Goal: Task Accomplishment & Management: Complete application form

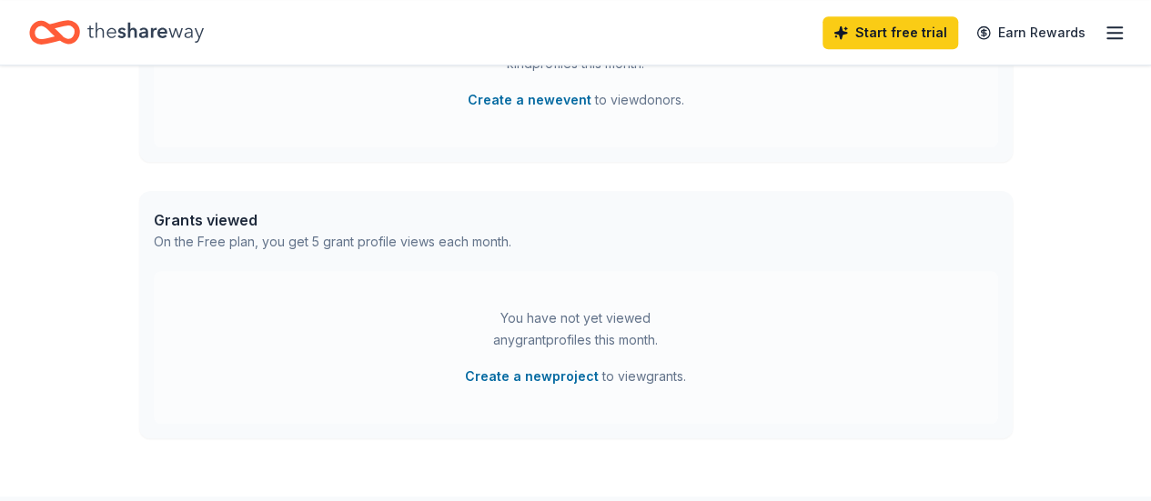
scroll to position [757, 0]
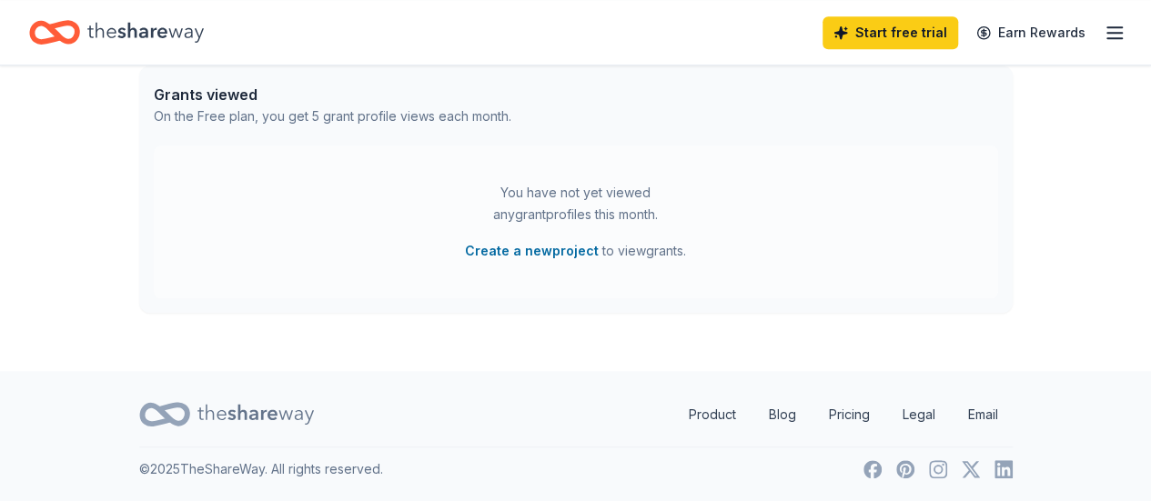
click at [1107, 33] on line "button" at bounding box center [1114, 33] width 15 height 0
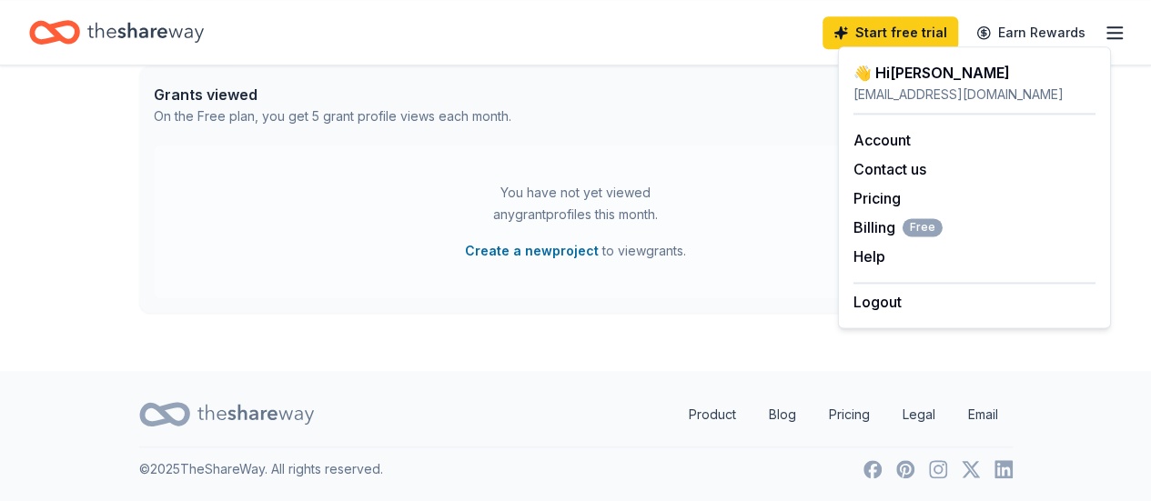
click at [688, 114] on div "Grants viewed On the Free plan, you get 5 grant profile views each month." at bounding box center [575, 105] width 873 height 80
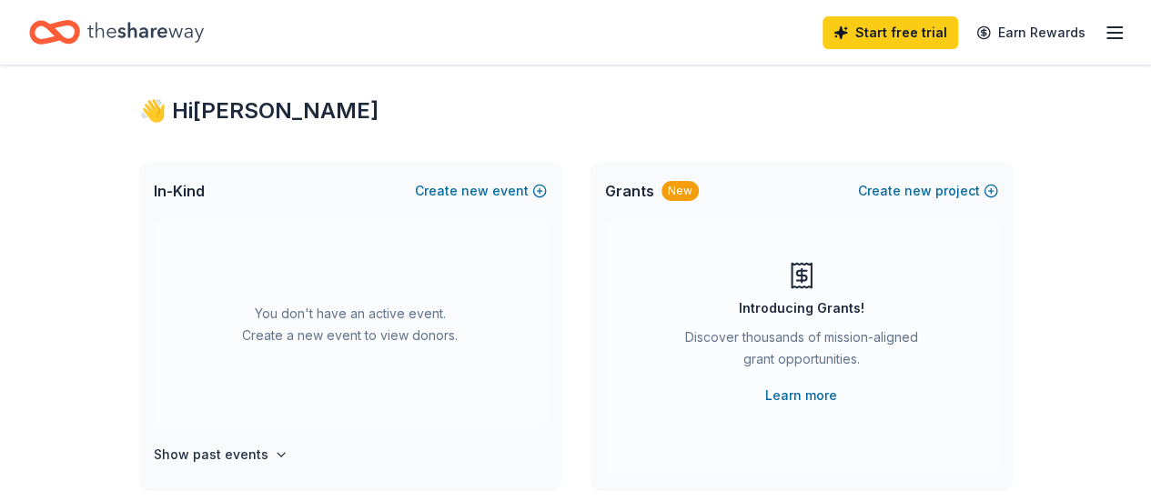
scroll to position [0, 0]
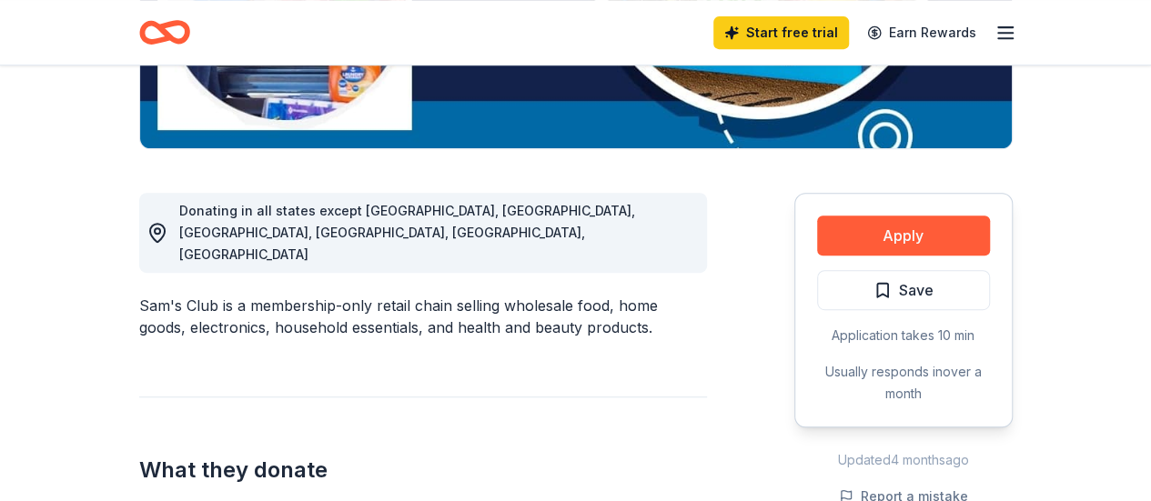
scroll to position [415, 0]
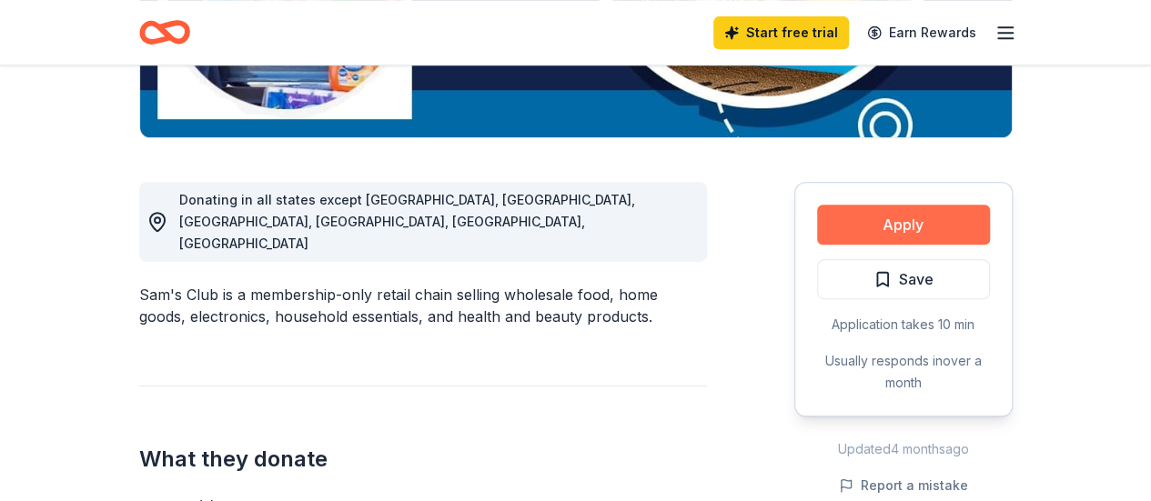
click at [881, 227] on button "Apply" at bounding box center [903, 225] width 173 height 40
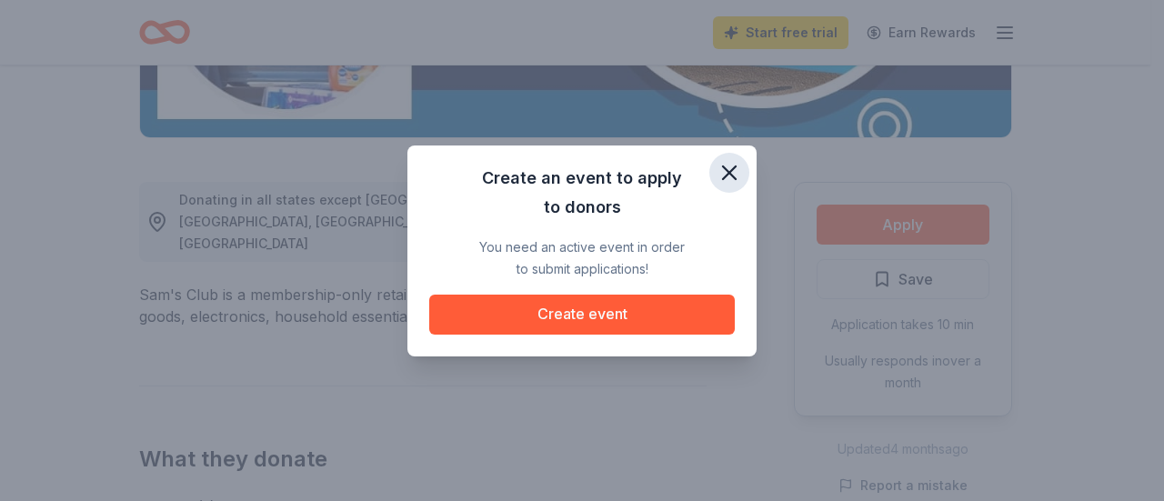
click at [725, 175] on icon "button" at bounding box center [729, 172] width 25 height 25
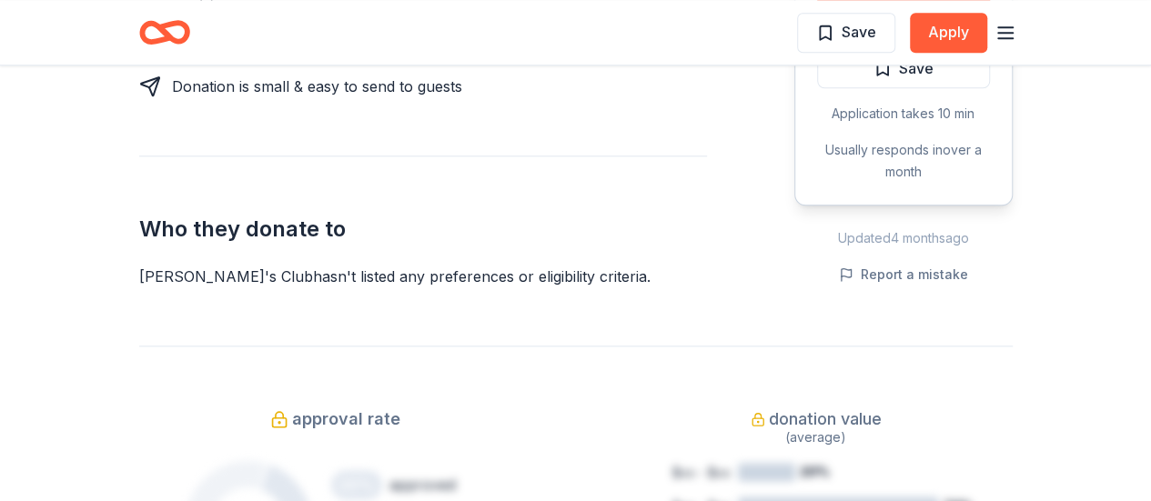
scroll to position [908, 0]
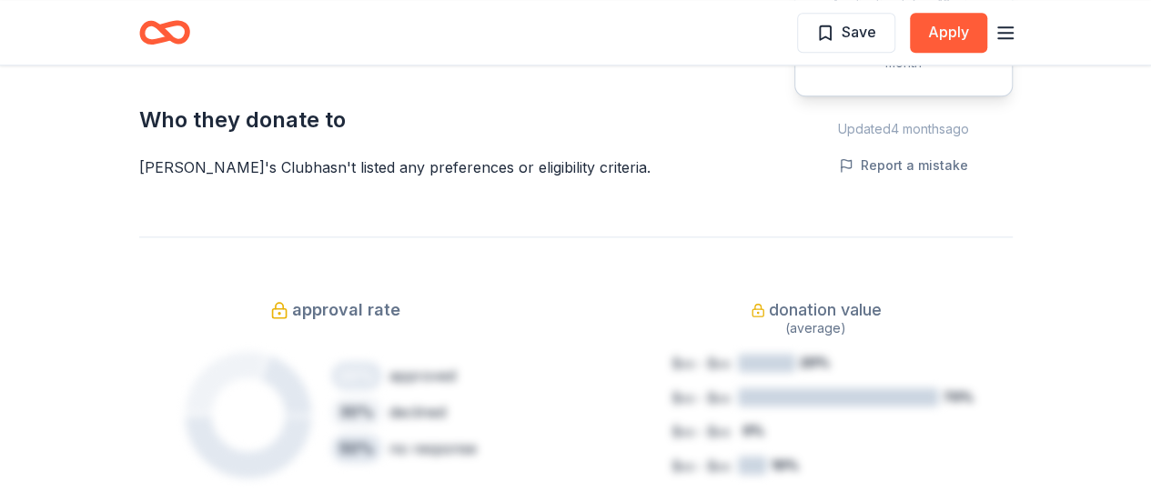
click at [87, 315] on div "Share Sam's Club 5.0 • 4 reviews approval rate donation value Share Donating in…" at bounding box center [575, 355] width 1151 height 2628
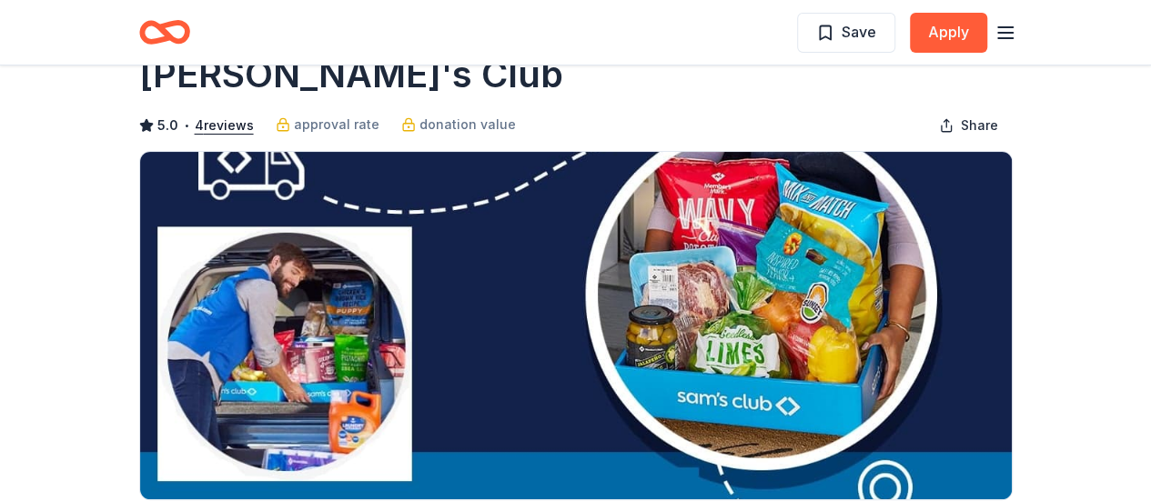
scroll to position [0, 0]
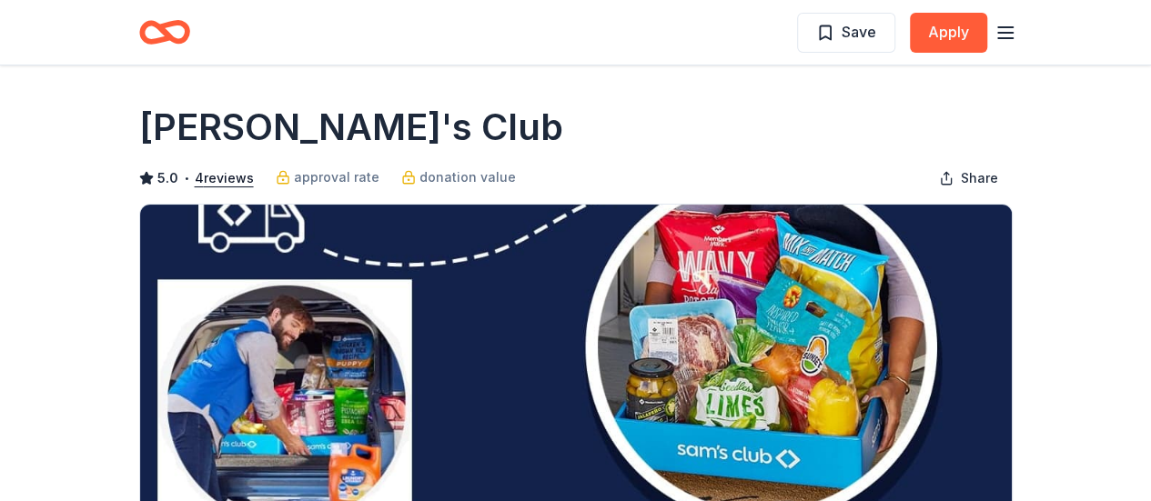
click at [1004, 27] on line "button" at bounding box center [1005, 27] width 15 height 0
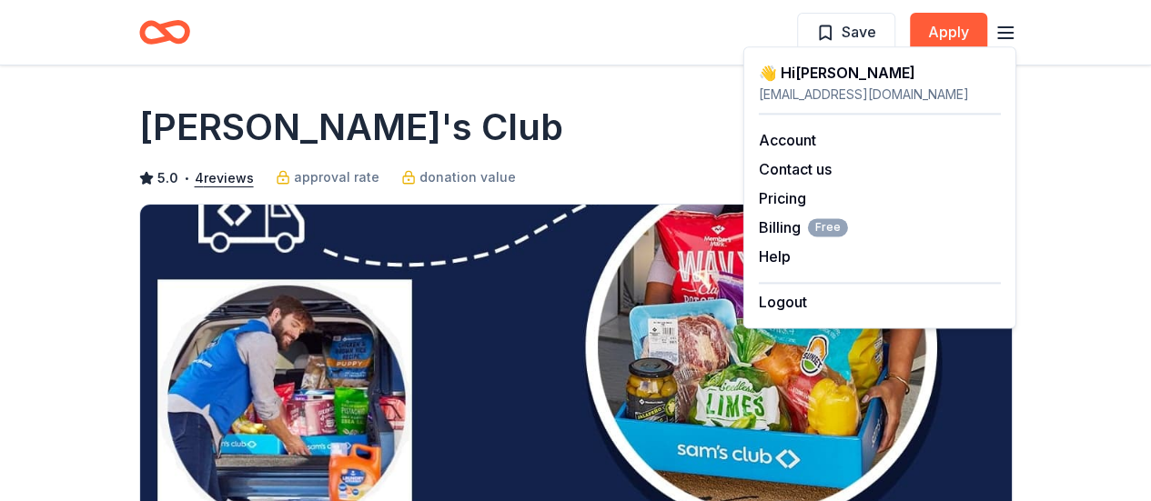
click at [642, 131] on div "Sam's Club" at bounding box center [575, 127] width 873 height 51
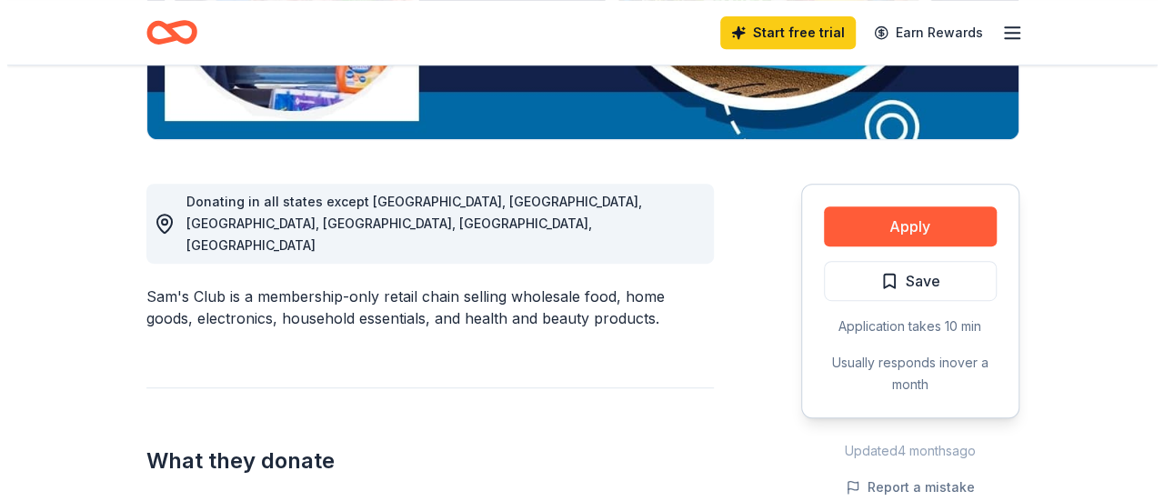
scroll to position [402, 0]
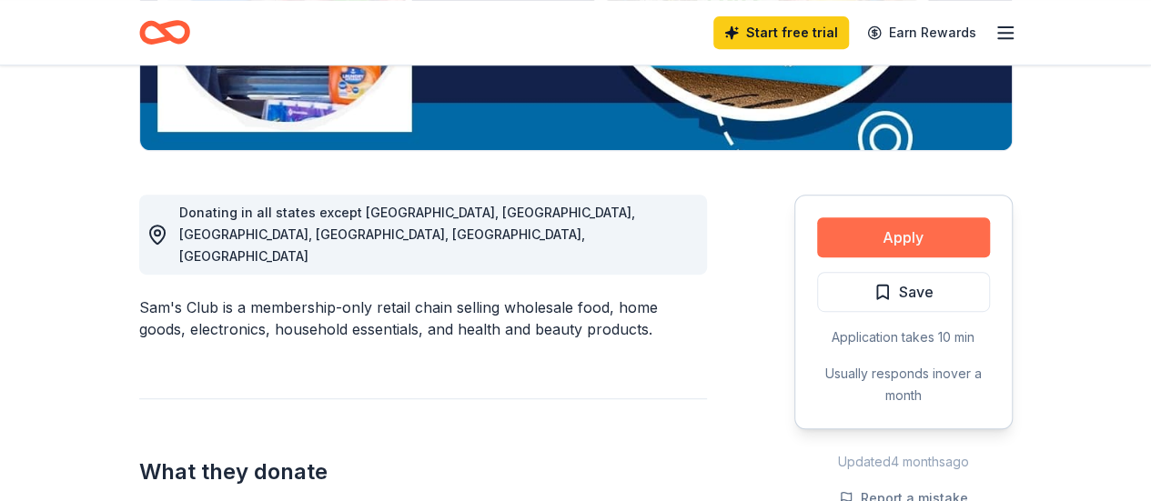
click at [843, 232] on button "Apply" at bounding box center [903, 237] width 173 height 40
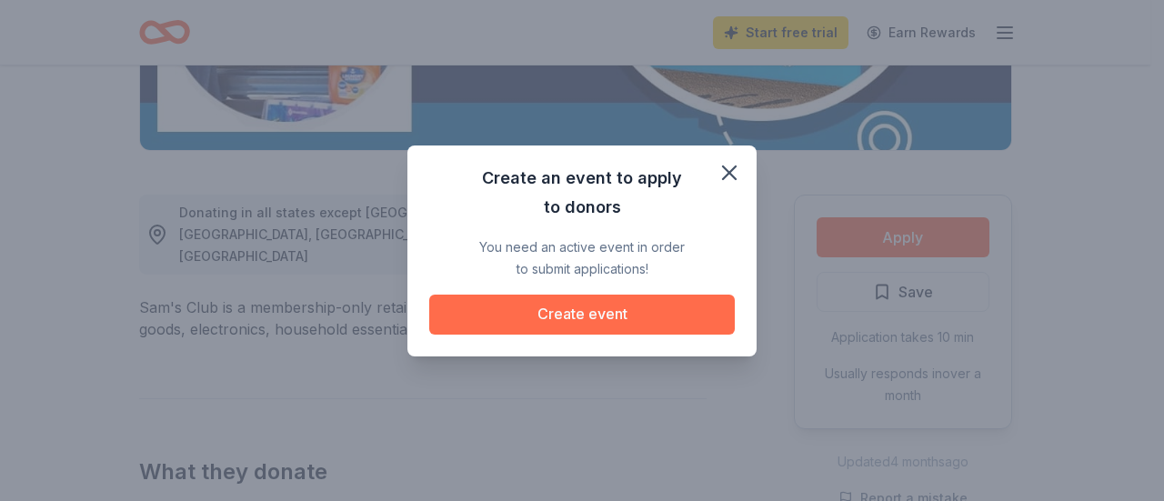
click at [486, 318] on button "Create event" at bounding box center [582, 315] width 306 height 40
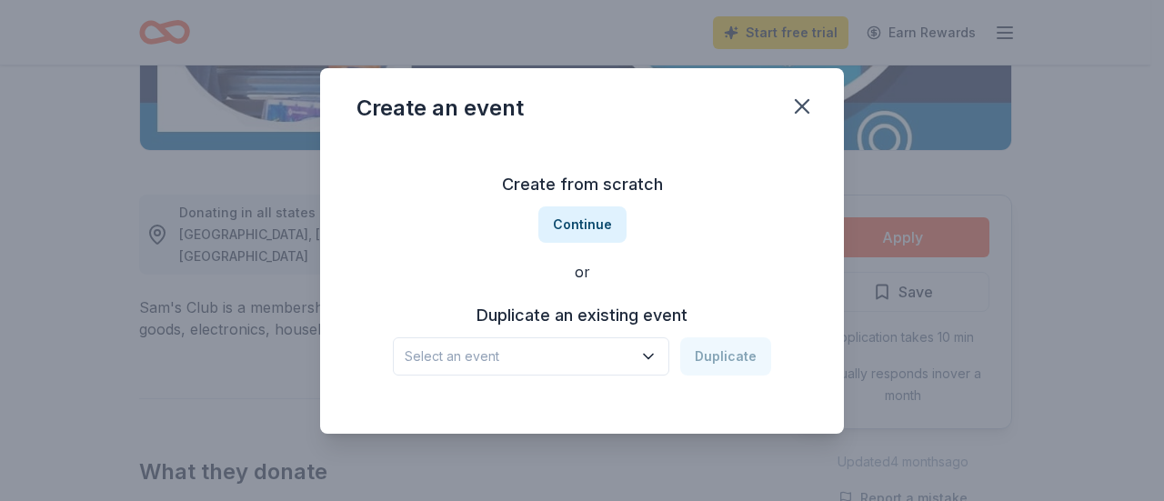
click at [643, 361] on icon "button" at bounding box center [648, 356] width 18 height 18
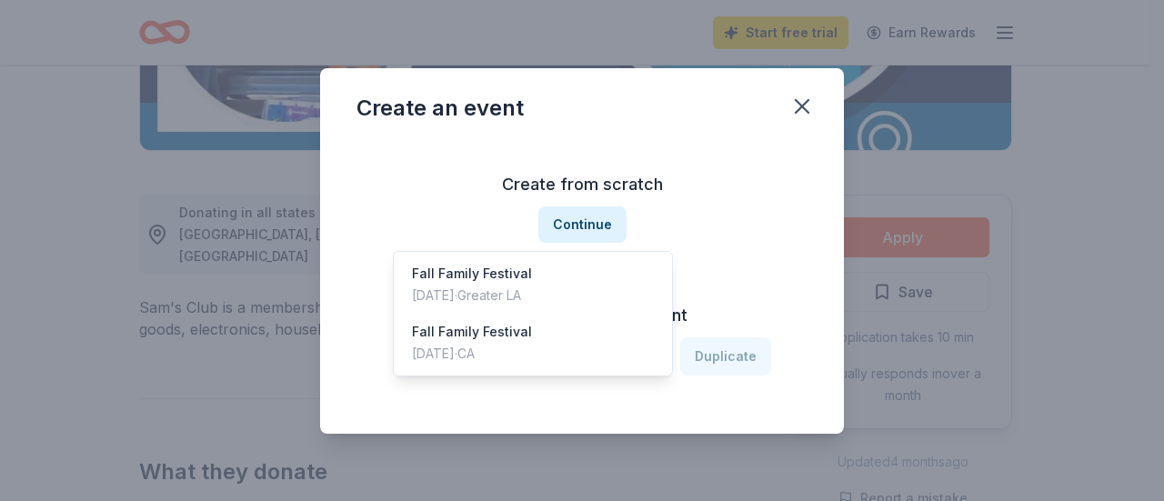
drag, startPoint x: 742, startPoint y: 279, endPoint x: 708, endPoint y: 261, distance: 39.1
click at [743, 278] on div "Create from scratch Continue or Duplicate an existing event Select an event Dup…" at bounding box center [582, 273] width 451 height 264
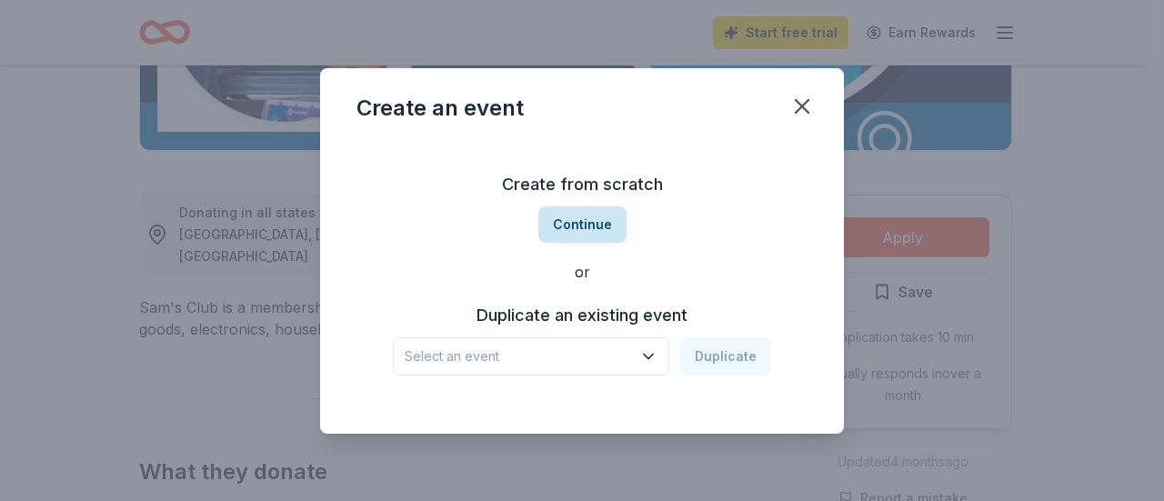
click at [587, 225] on button "Continue" at bounding box center [583, 224] width 88 height 36
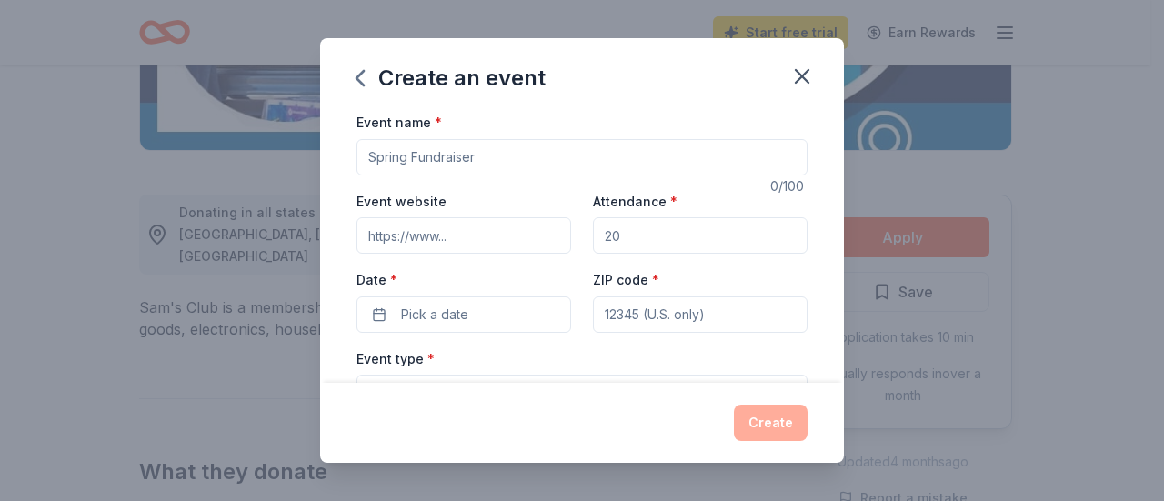
click at [425, 150] on input "Event name *" at bounding box center [582, 157] width 451 height 36
type input "Snackbar Fundraiser"
click at [649, 237] on input "Attendance *" at bounding box center [700, 235] width 215 height 36
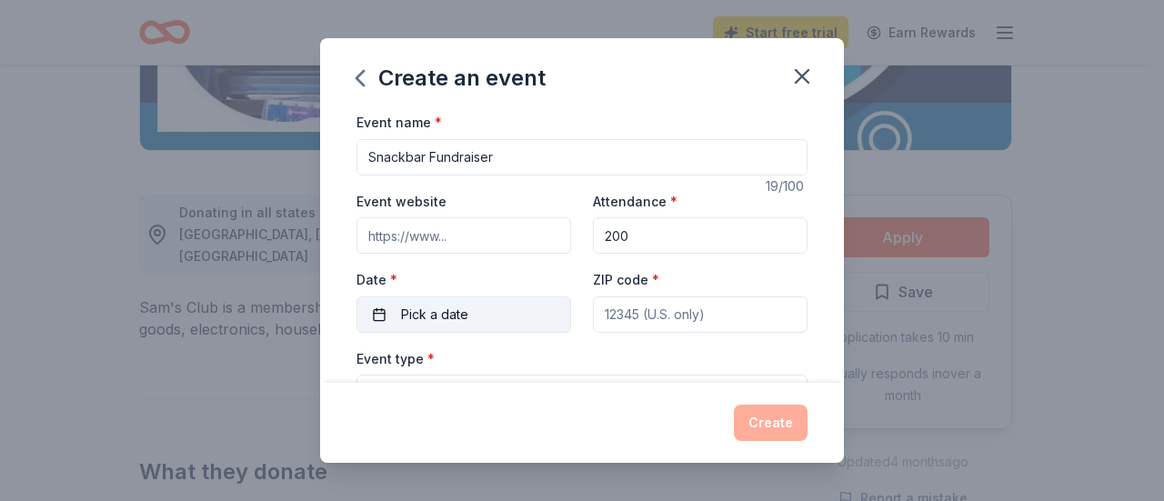
type input "200"
click at [426, 312] on span "Pick a date" at bounding box center [434, 315] width 67 height 22
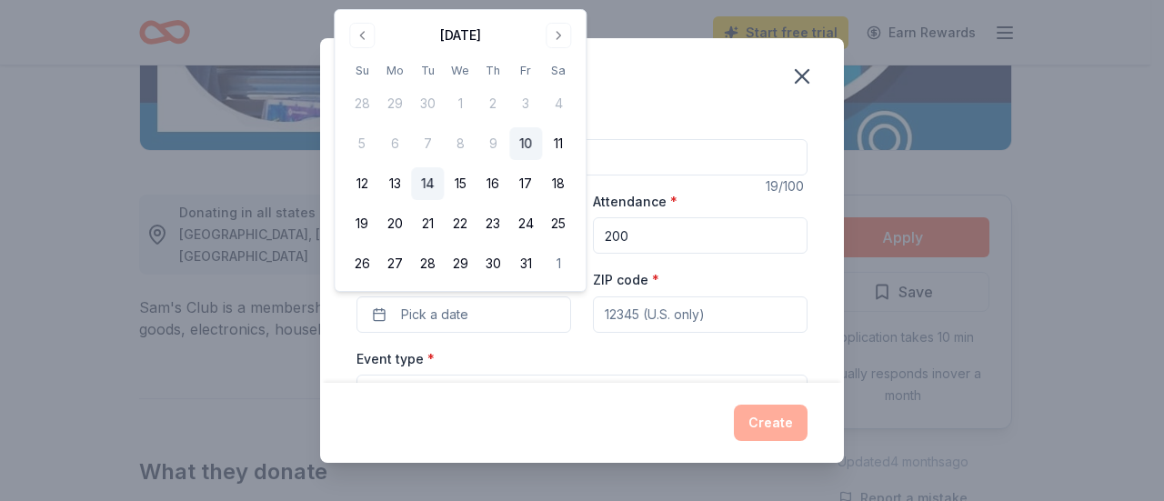
click at [428, 185] on button "14" at bounding box center [427, 183] width 33 height 33
click at [633, 326] on input "ZIP code *" at bounding box center [700, 315] width 215 height 36
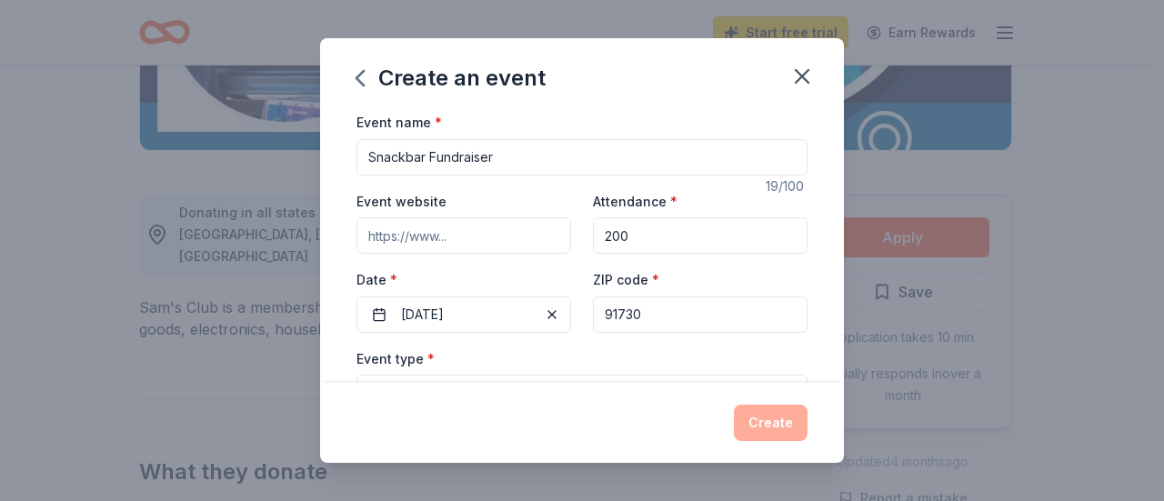
type input "91730"
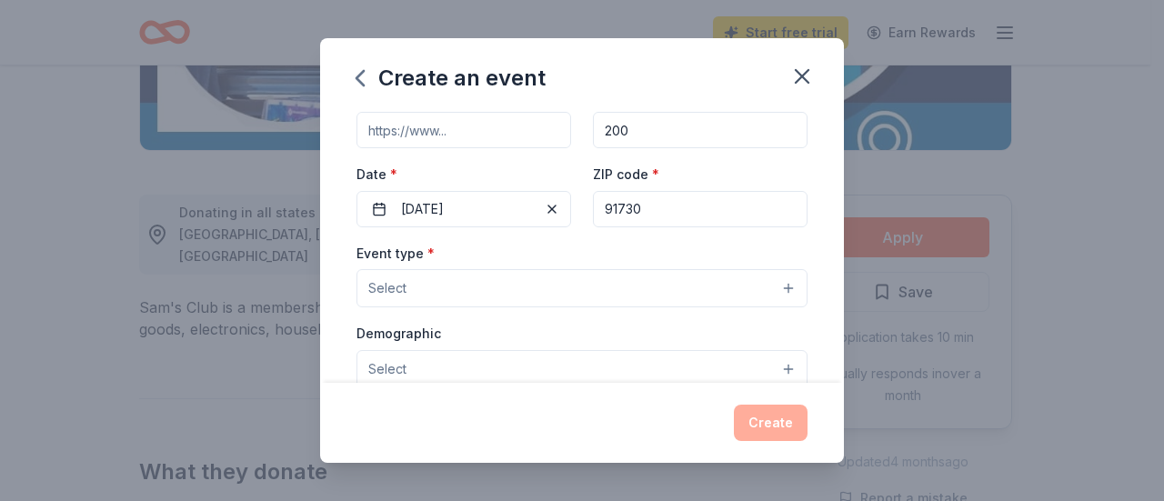
scroll to position [119, 0]
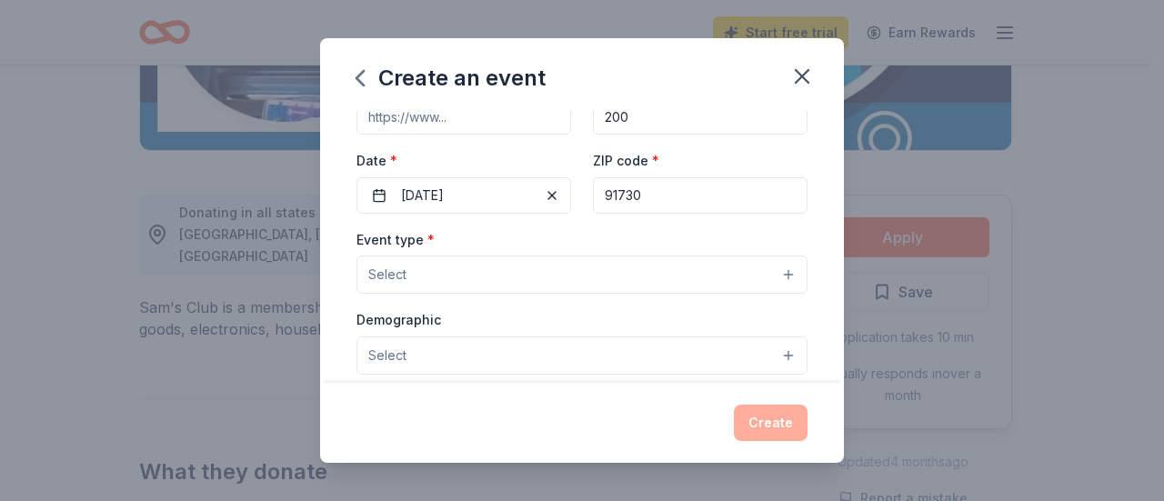
click at [777, 285] on button "Select" at bounding box center [582, 275] width 451 height 38
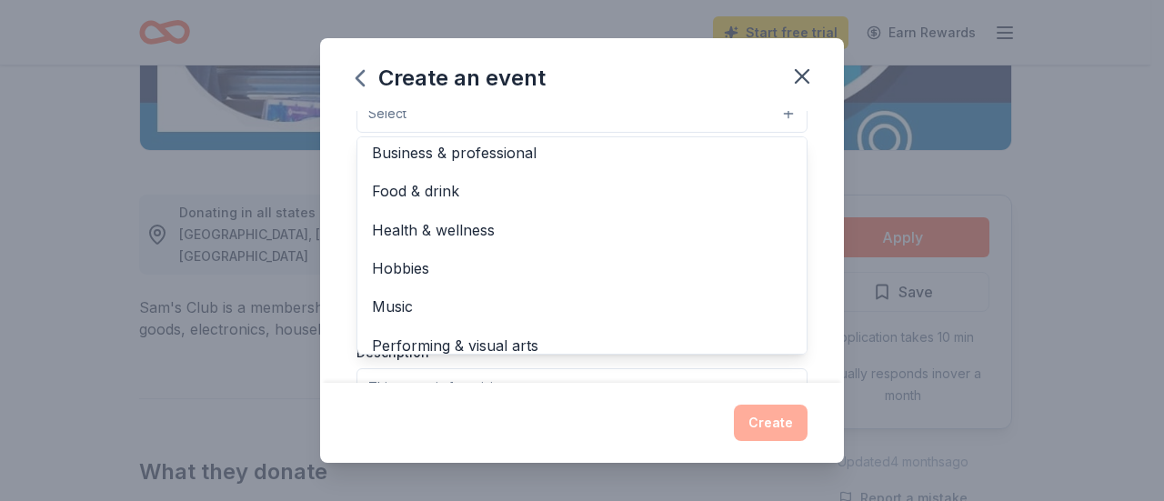
scroll to position [60, 0]
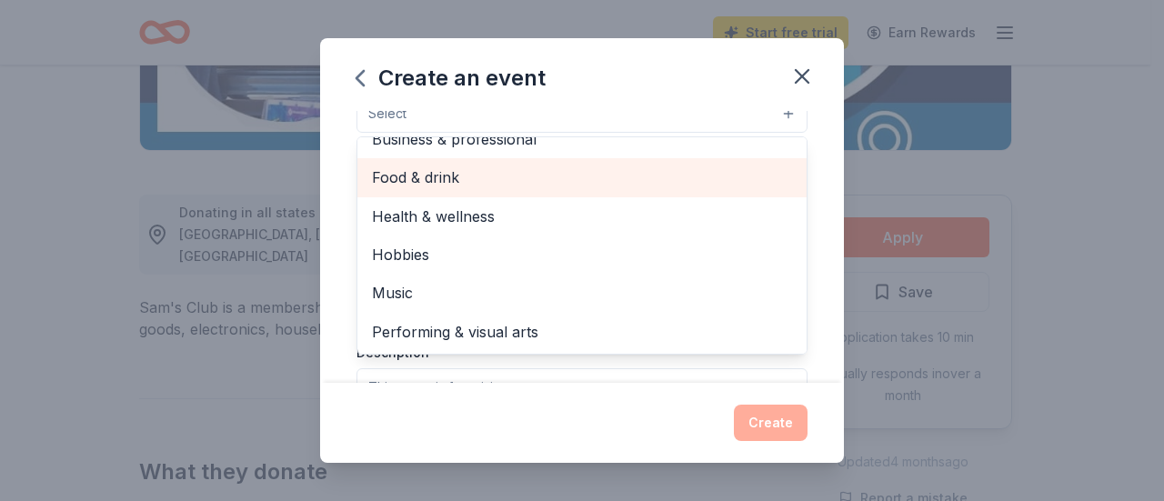
click at [489, 171] on span "Food & drink" at bounding box center [582, 178] width 420 height 24
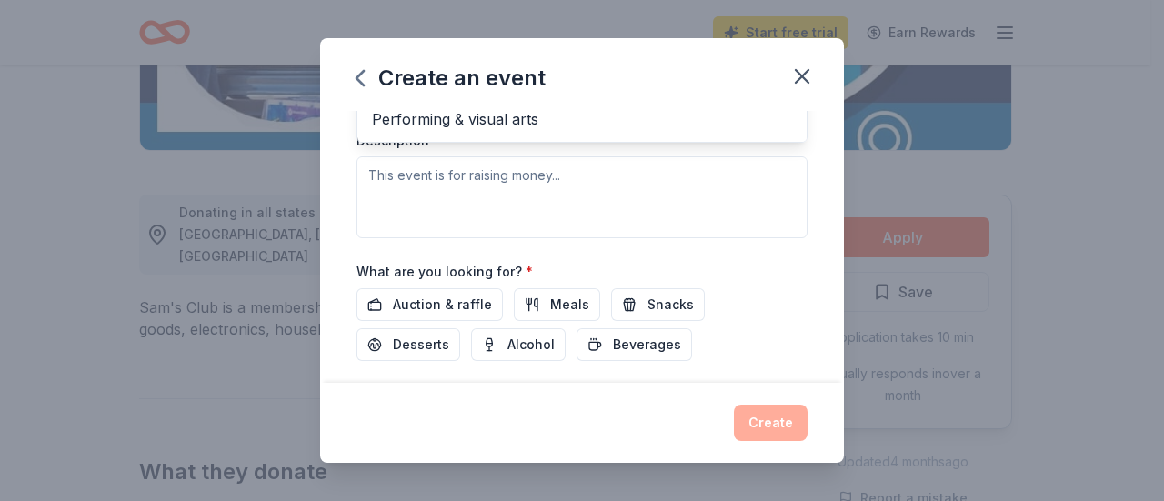
click at [624, 204] on div "Event type * Food & drink Fundraiser Business & professional Health & wellness …" at bounding box center [582, 46] width 451 height 385
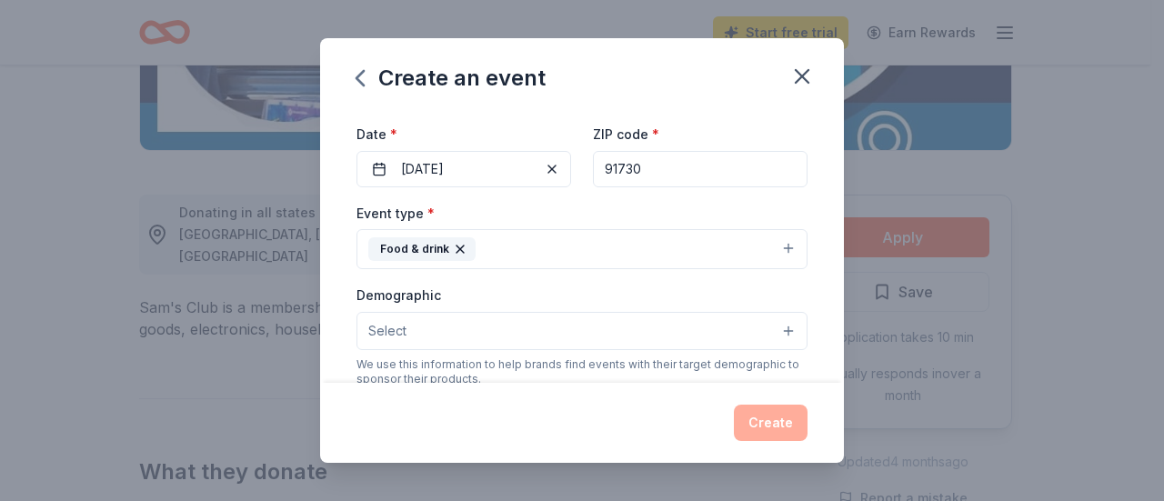
click at [773, 326] on button "Select" at bounding box center [582, 331] width 451 height 38
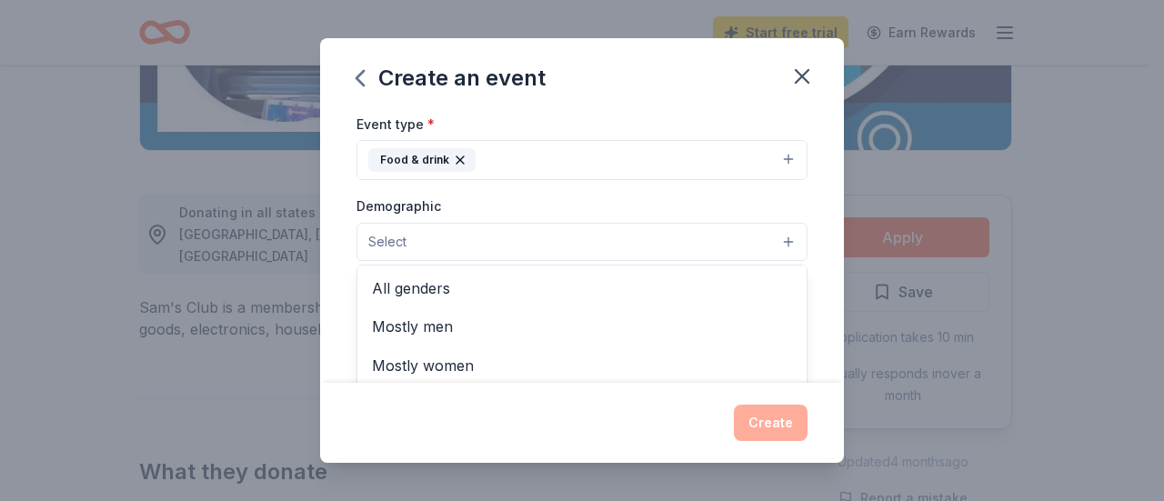
scroll to position [238, 0]
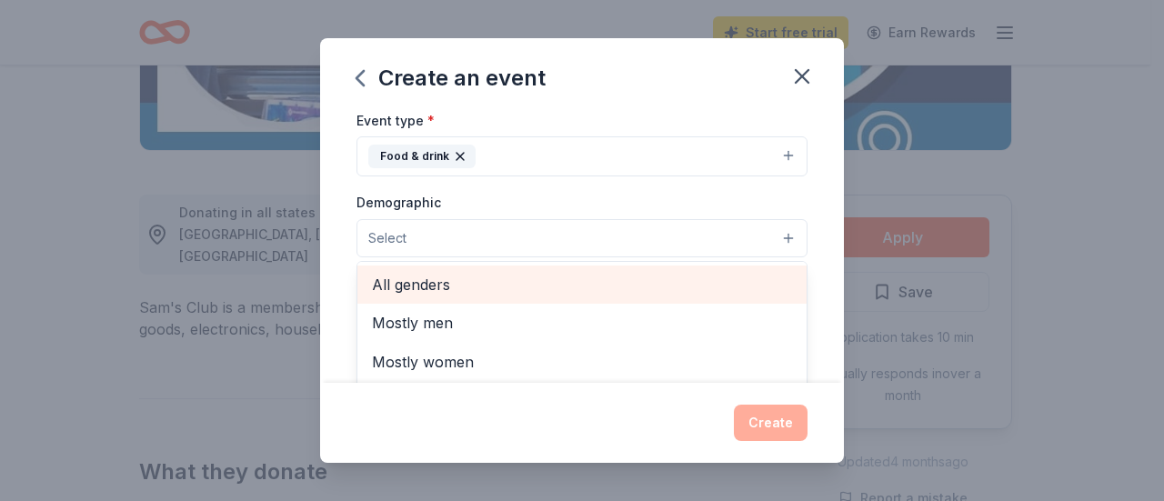
click at [478, 287] on span "All genders" at bounding box center [582, 285] width 420 height 24
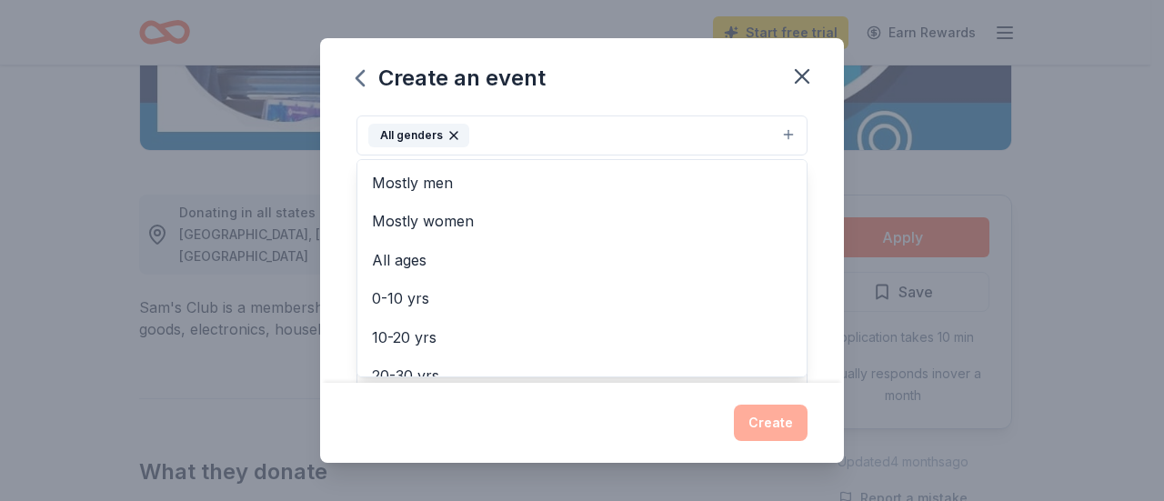
scroll to position [305, 0]
click at [812, 217] on div "Event name * Snackbar Fundraiser 19 /100 Event website Attendance * 200 Date * …" at bounding box center [582, 247] width 524 height 272
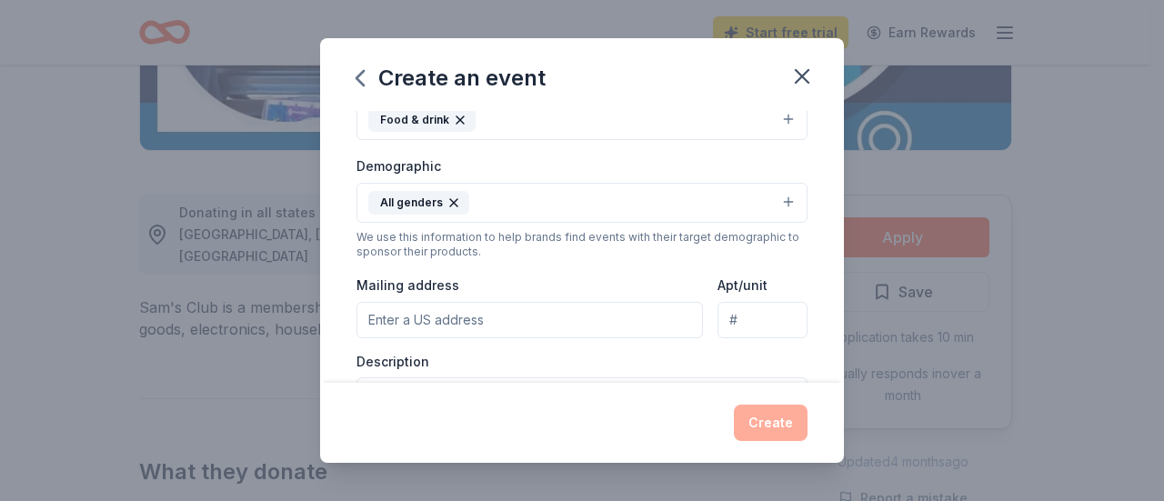
scroll to position [315, 0]
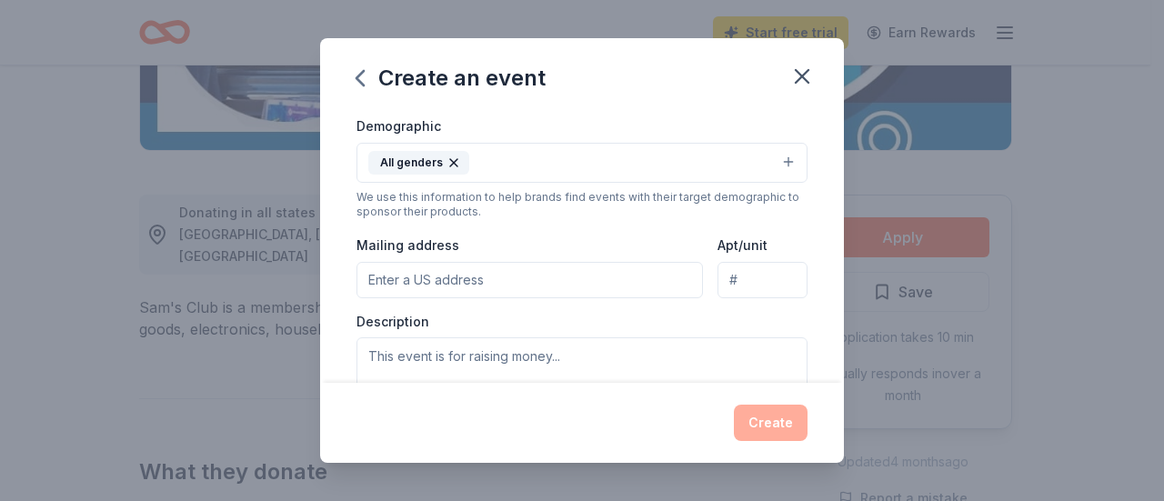
click at [453, 278] on input "Mailing address" at bounding box center [530, 280] width 347 height 36
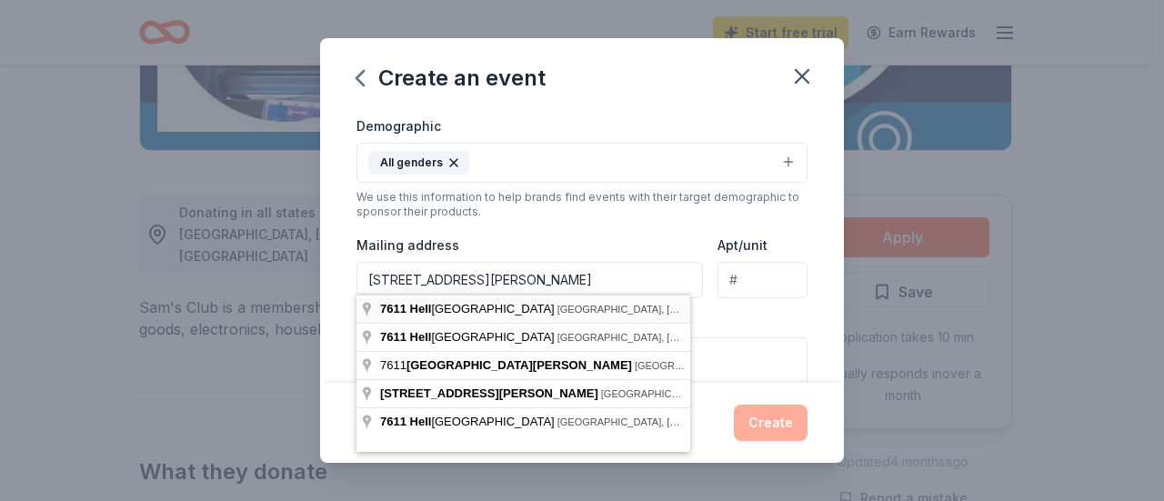
type input "7611 Hellman Avenue, Rancho Cucamonga, CA, 91730"
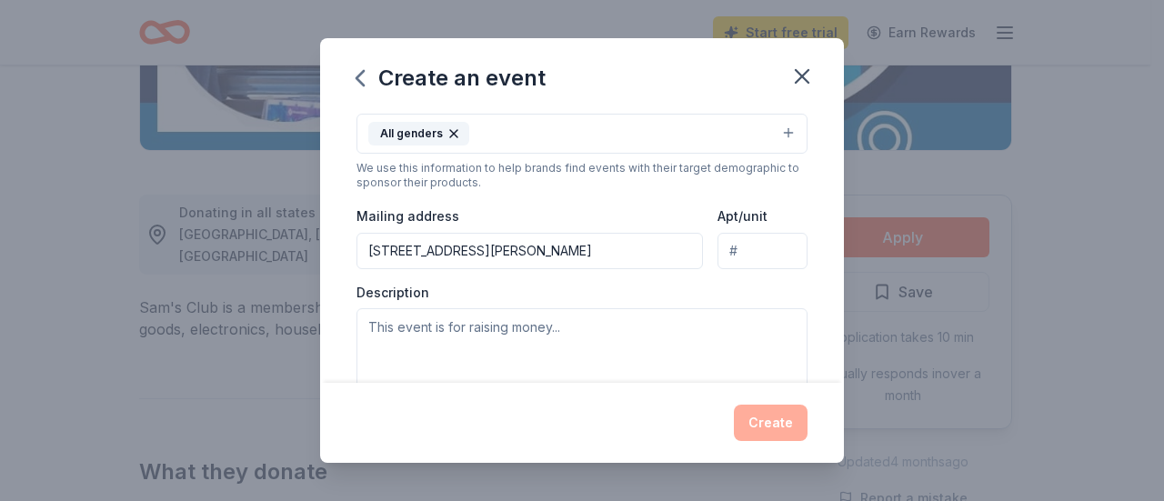
scroll to position [351, 0]
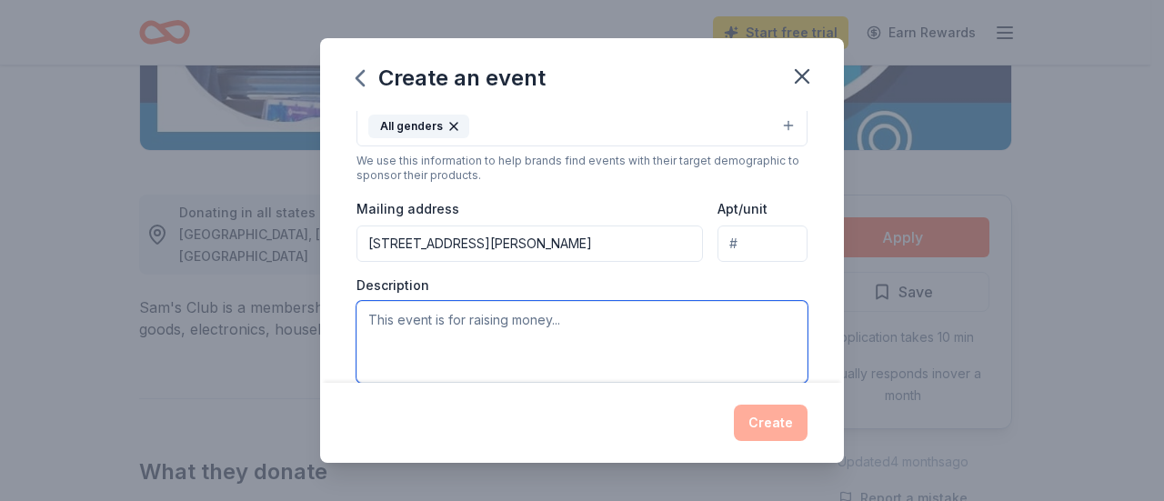
click at [568, 312] on textarea at bounding box center [582, 342] width 451 height 82
type textarea "New cameras for multi-media/yearbook class"
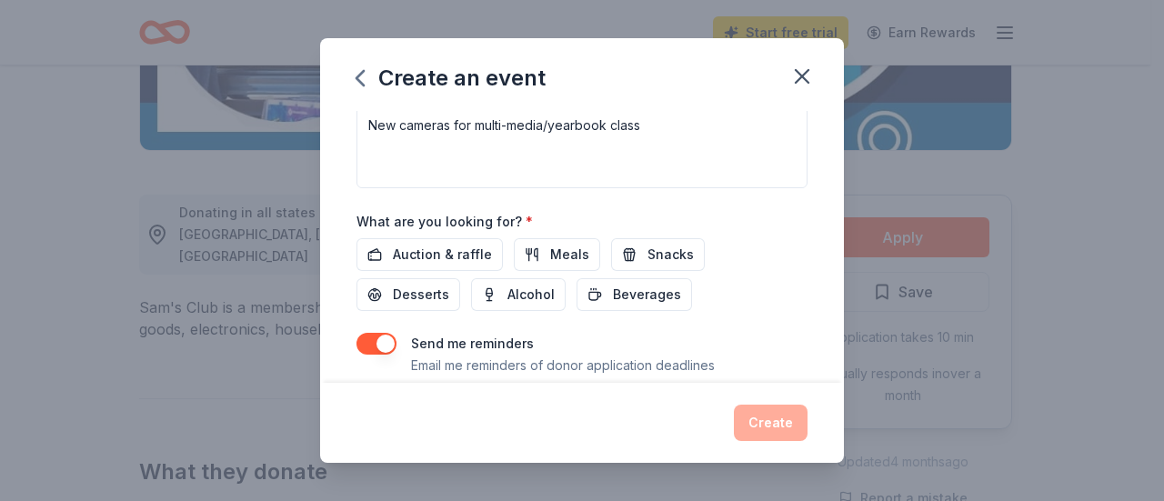
scroll to position [557, 0]
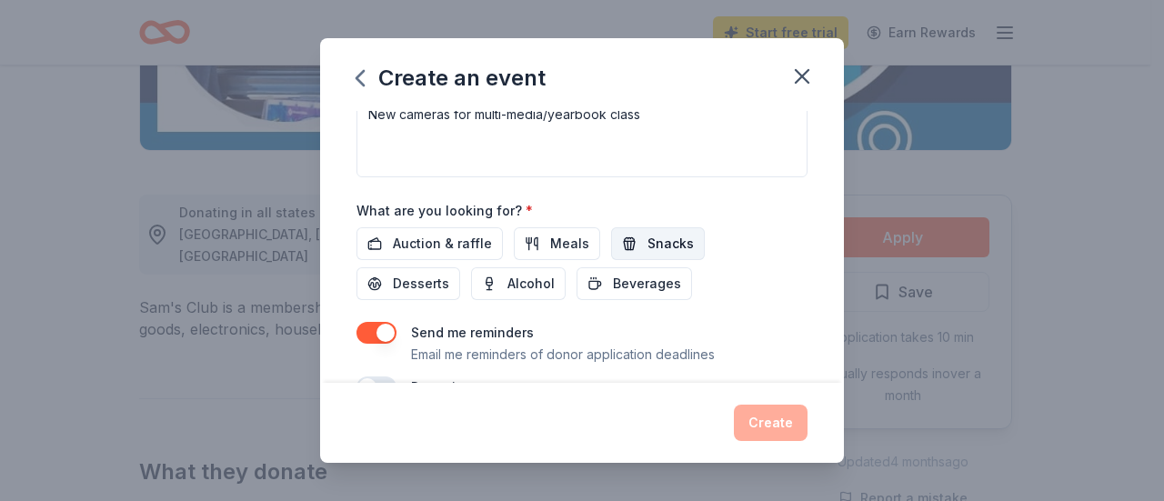
click at [657, 239] on span "Snacks" at bounding box center [671, 244] width 46 height 22
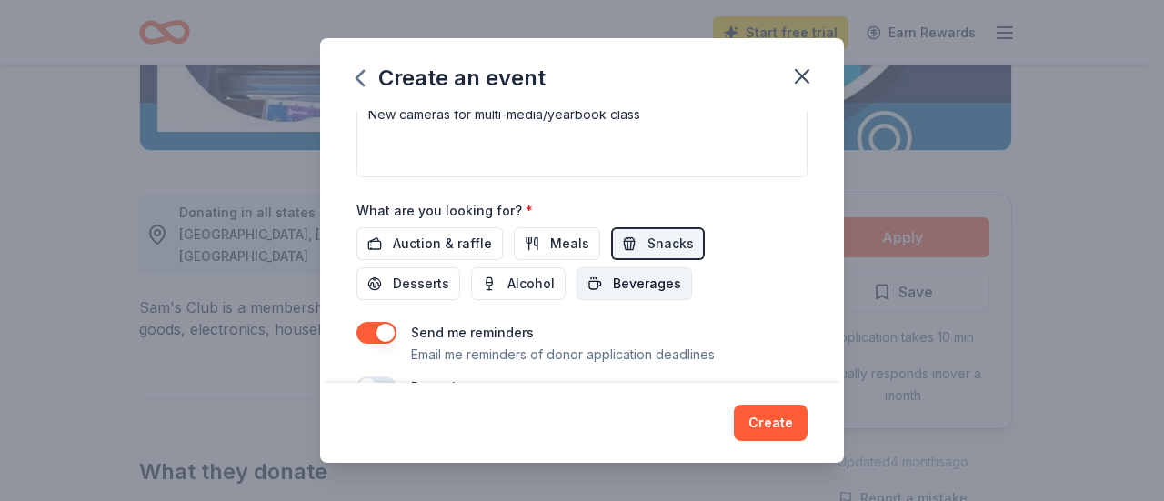
click at [635, 276] on span "Beverages" at bounding box center [647, 284] width 68 height 22
click at [390, 275] on button "Desserts" at bounding box center [409, 283] width 104 height 33
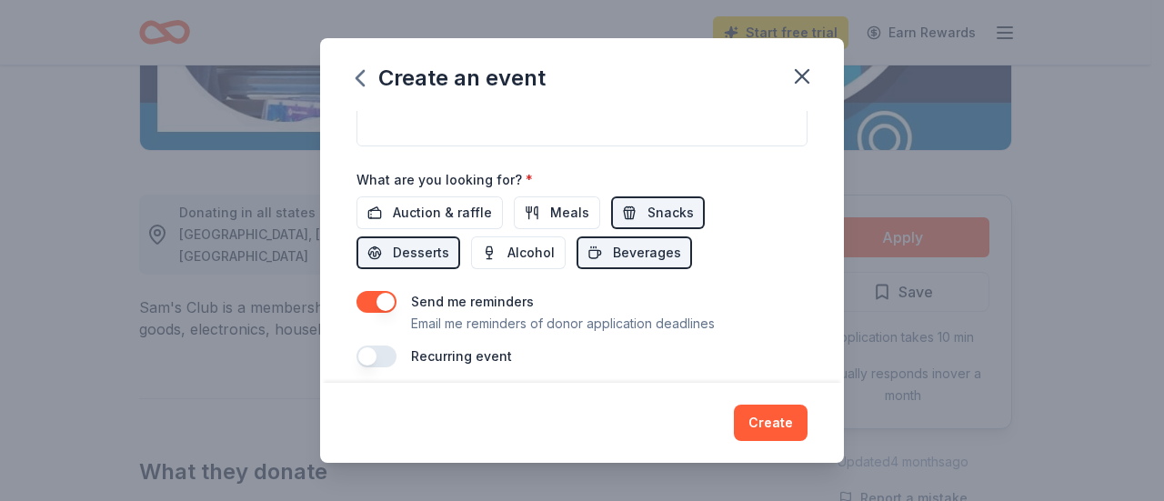
scroll to position [595, 0]
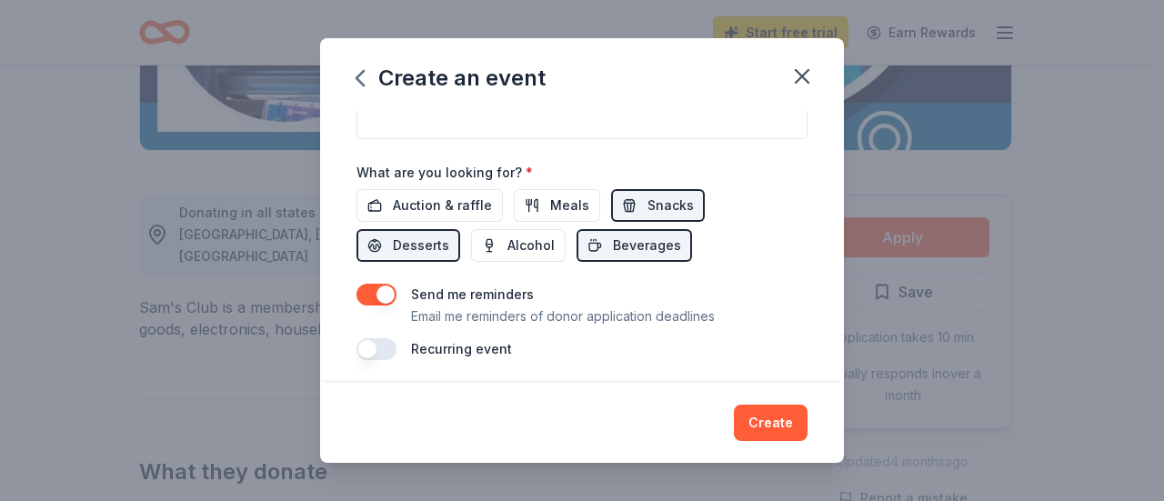
click at [387, 338] on button "button" at bounding box center [377, 349] width 40 height 22
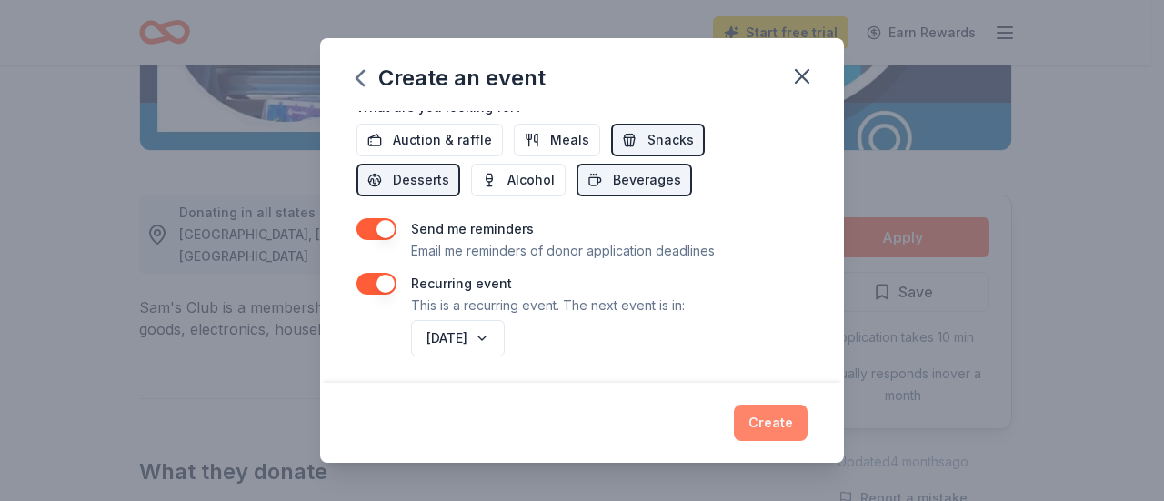
click at [770, 430] on button "Create" at bounding box center [771, 423] width 74 height 36
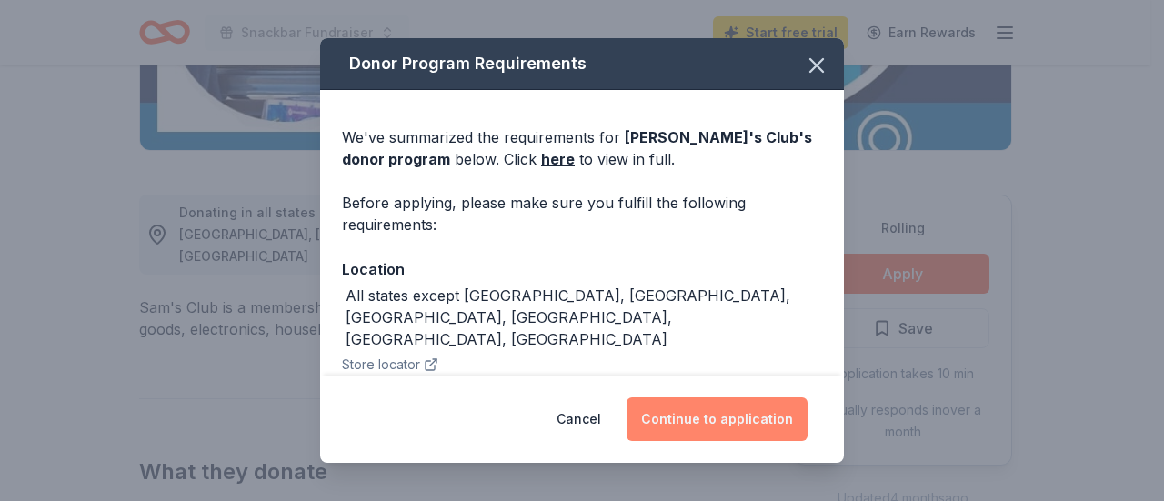
click at [750, 423] on button "Continue to application" at bounding box center [717, 420] width 181 height 44
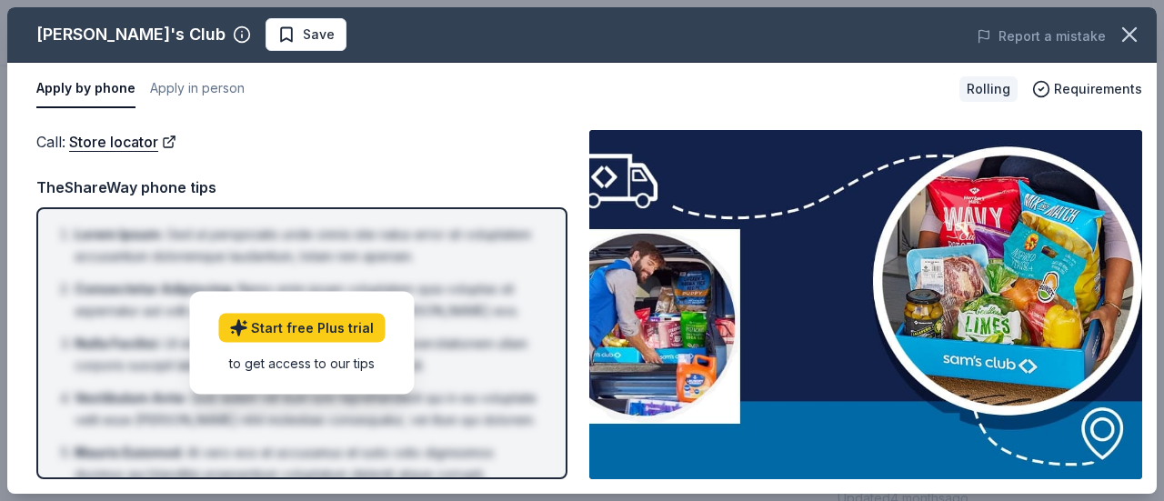
click at [426, 126] on div "Call : Store locator Call : Store locator TheShareWay phone tips Lorem Ipsum : …" at bounding box center [582, 305] width 1150 height 378
click at [307, 143] on div "Call : Store locator" at bounding box center [301, 142] width 531 height 24
click at [309, 337] on link "Start free Plus trial" at bounding box center [301, 328] width 166 height 29
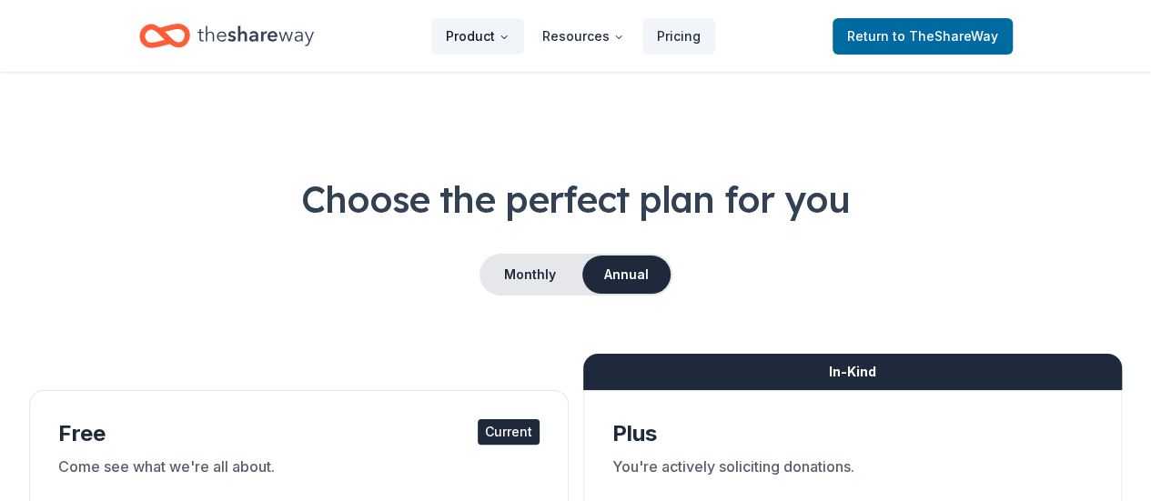
click at [473, 24] on button "Product" at bounding box center [477, 36] width 93 height 36
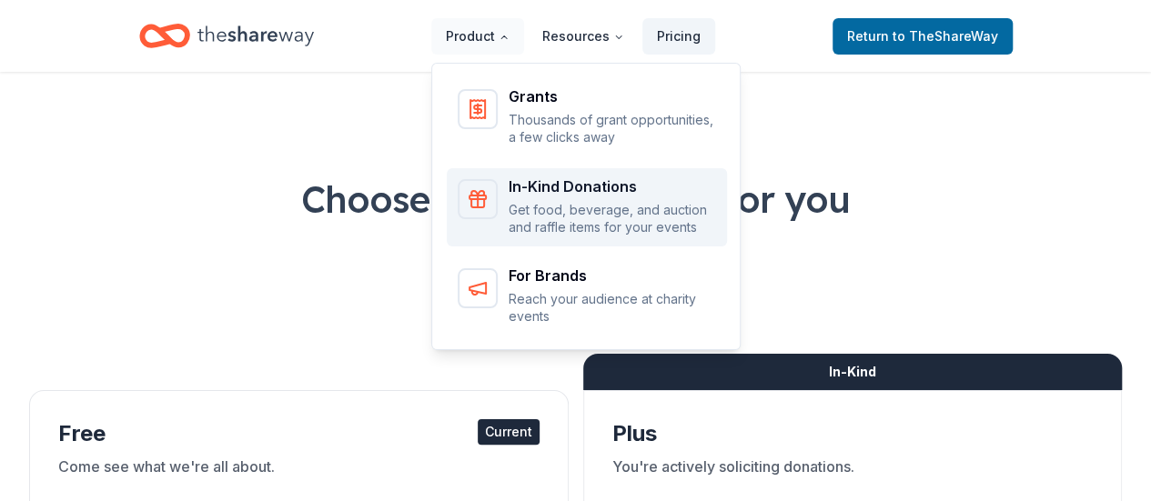
click at [526, 208] on p "Get food, beverage, and auction and raffle items for your events" at bounding box center [611, 218] width 207 height 35
